Goal: Find specific page/section: Find specific page/section

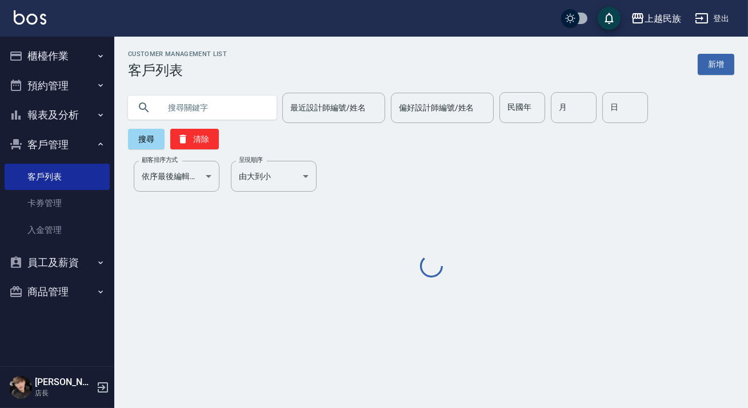
click at [232, 109] on input "text" at bounding box center [213, 107] width 107 height 31
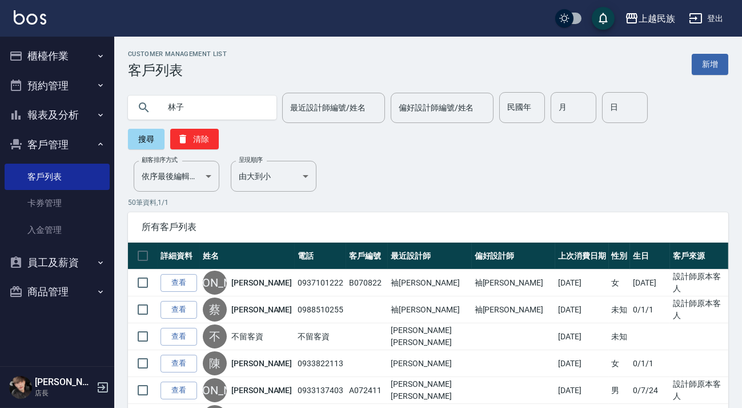
type input "林子"
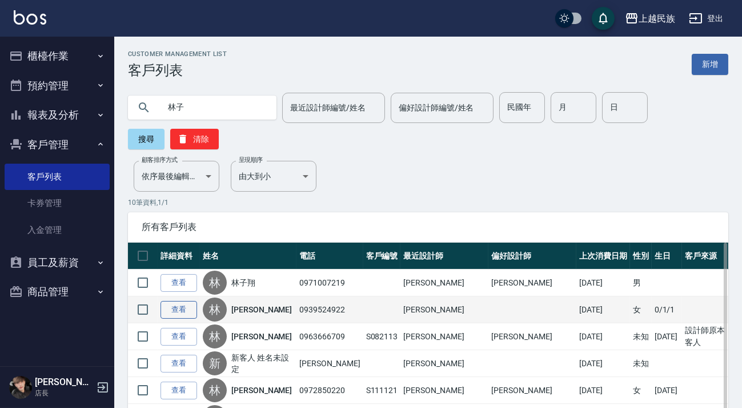
click at [174, 305] on link "查看" at bounding box center [179, 310] width 37 height 18
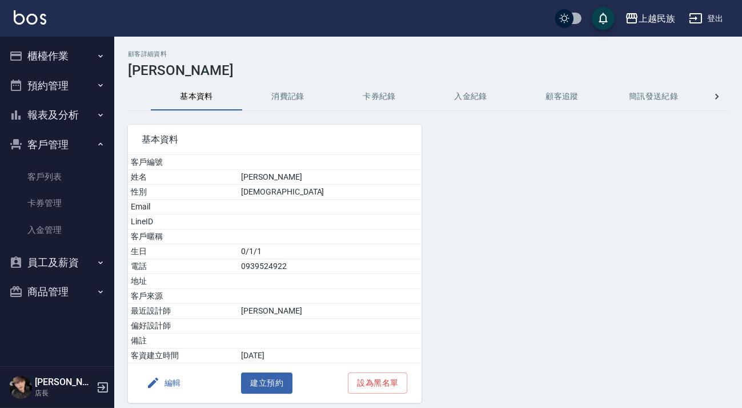
click at [312, 93] on button "消費記錄" at bounding box center [287, 96] width 91 height 27
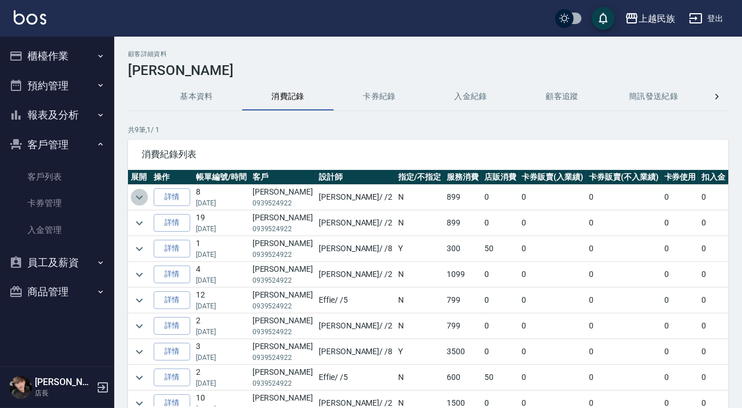
click at [137, 195] on icon "expand row" at bounding box center [140, 197] width 14 height 14
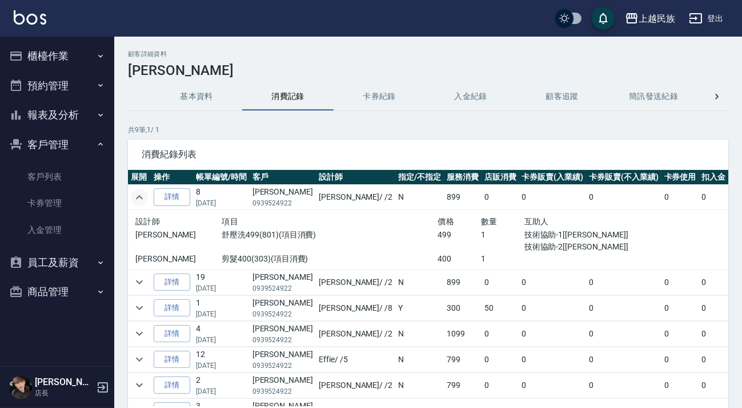
click at [137, 195] on icon "expand row" at bounding box center [140, 197] width 14 height 14
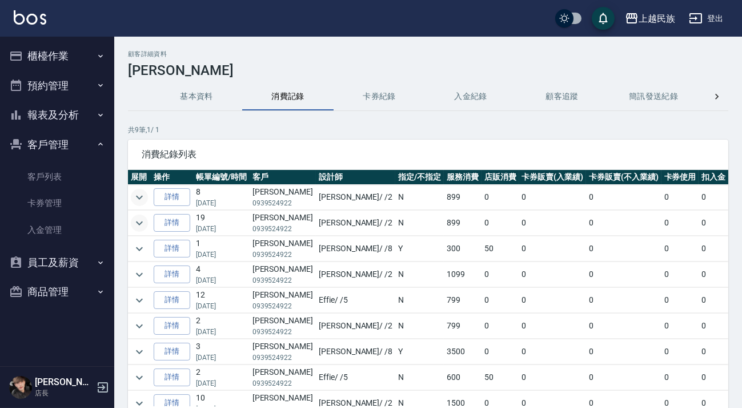
click at [138, 223] on icon "expand row" at bounding box center [140, 223] width 14 height 14
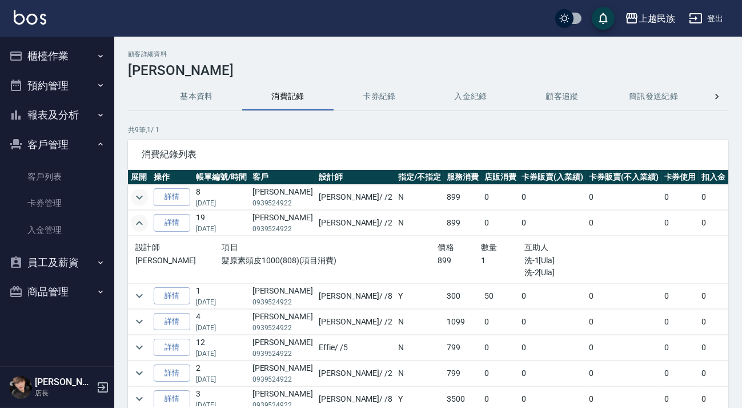
click at [138, 223] on icon "expand row" at bounding box center [140, 223] width 14 height 14
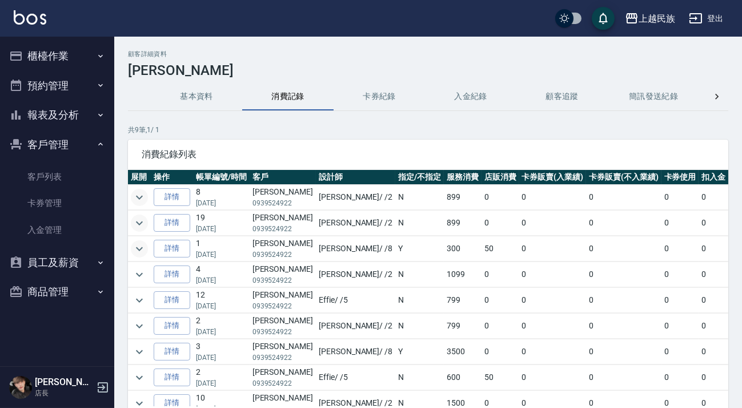
click at [137, 248] on icon "expand row" at bounding box center [140, 249] width 14 height 14
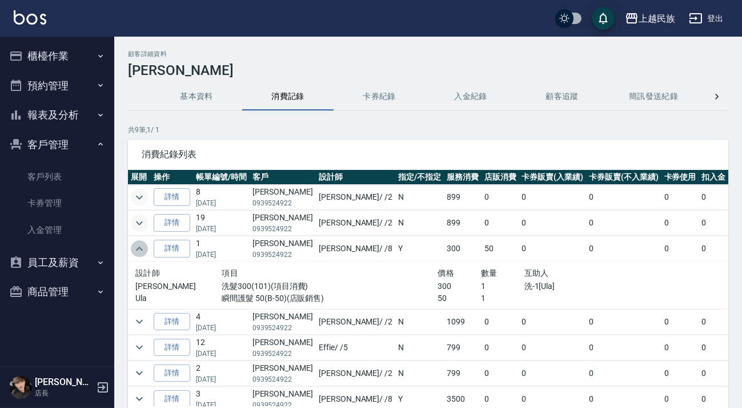
click at [137, 248] on icon "expand row" at bounding box center [139, 248] width 7 height 4
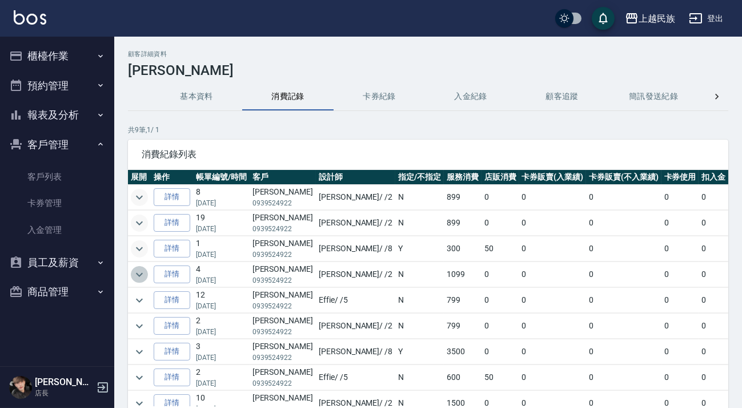
click at [137, 273] on icon "expand row" at bounding box center [140, 274] width 14 height 14
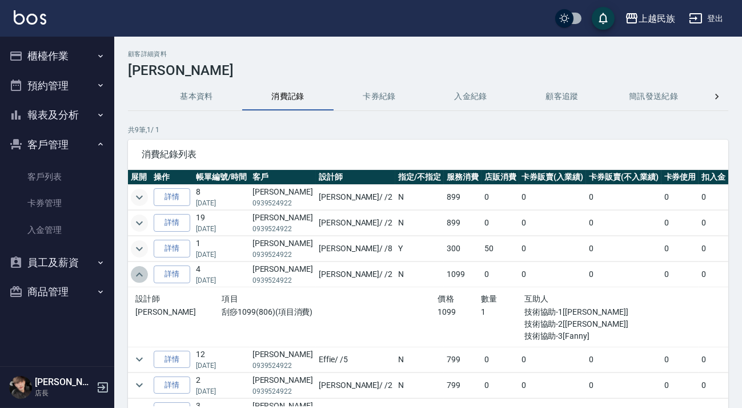
click at [137, 273] on icon "expand row" at bounding box center [140, 274] width 14 height 14
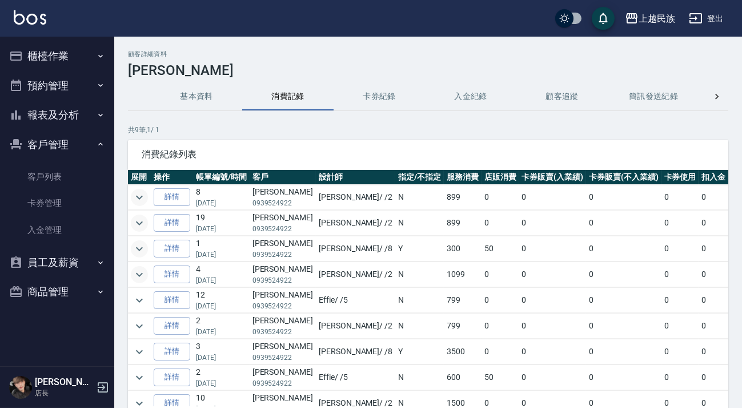
click at [194, 105] on button "基本資料" at bounding box center [196, 96] width 91 height 27
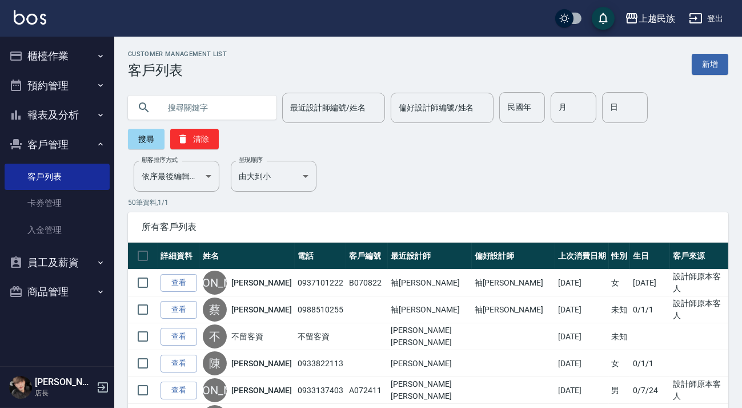
click at [253, 105] on input "text" at bounding box center [213, 107] width 107 height 31
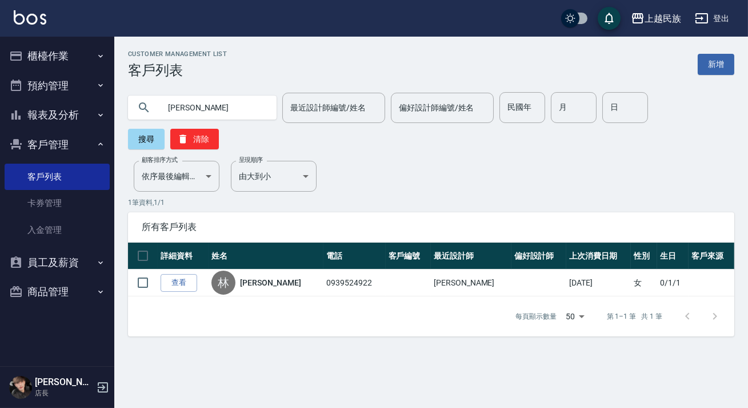
click at [256, 114] on input "[PERSON_NAME]" at bounding box center [213, 107] width 107 height 31
type input "[PERSON_NAME]"
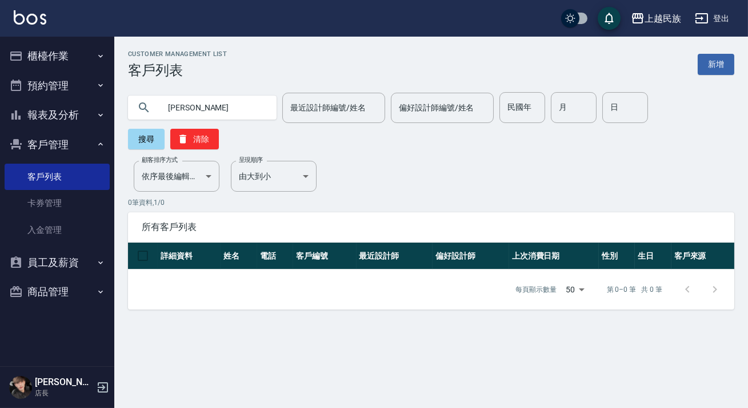
drag, startPoint x: 256, startPoint y: 113, endPoint x: 0, endPoint y: 131, distance: 256.7
click at [0, 131] on div "上越民族 登出 櫃檯作業 打帳單 帳單列表 現金收支登錄 材料自購登錄 每日結帳 排班表 現場電腦打卡 預約管理 預約管理 單日預約紀錄 單週預約紀錄 報表及…" at bounding box center [374, 204] width 748 height 408
type input "[PERSON_NAME]"
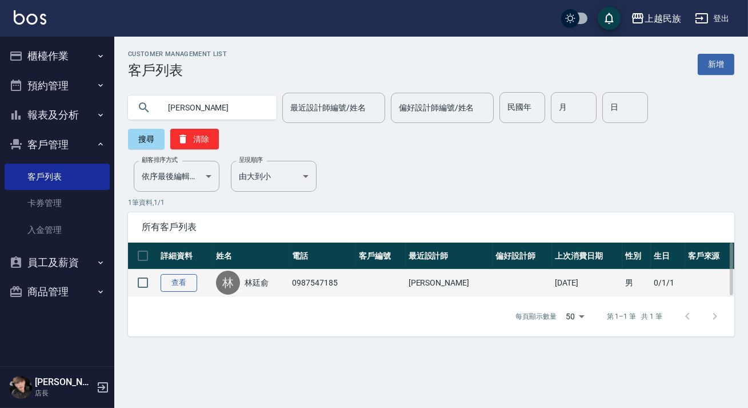
click at [185, 279] on link "查看" at bounding box center [179, 283] width 37 height 18
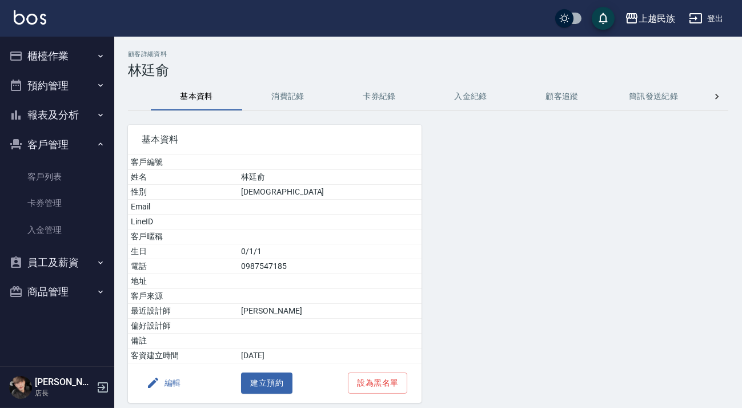
click at [289, 97] on button "消費記錄" at bounding box center [287, 96] width 91 height 27
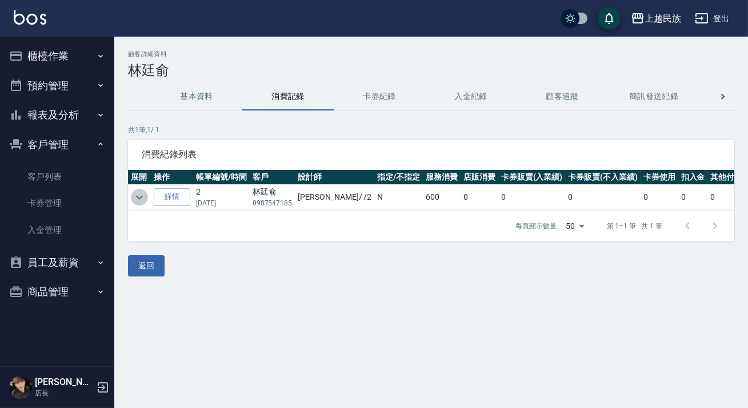
click at [134, 191] on icon "expand row" at bounding box center [140, 197] width 14 height 14
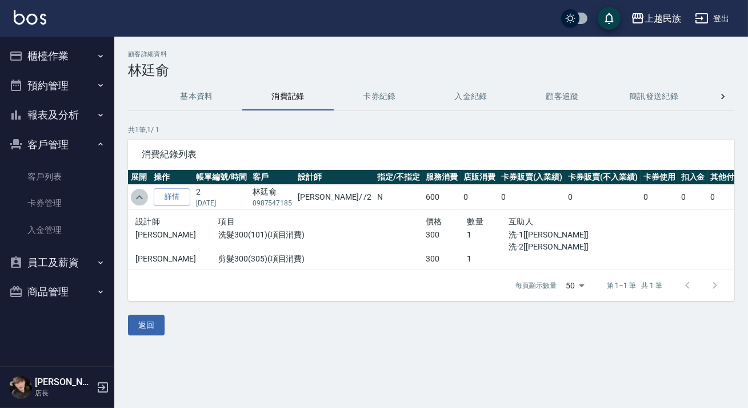
click at [134, 191] on icon "expand row" at bounding box center [140, 197] width 14 height 14
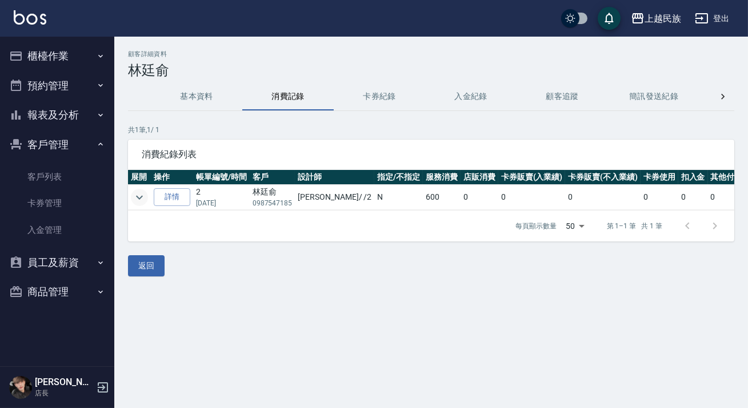
click at [234, 77] on h3 "林廷俞" at bounding box center [431, 70] width 606 height 16
